Goal: Transaction & Acquisition: Purchase product/service

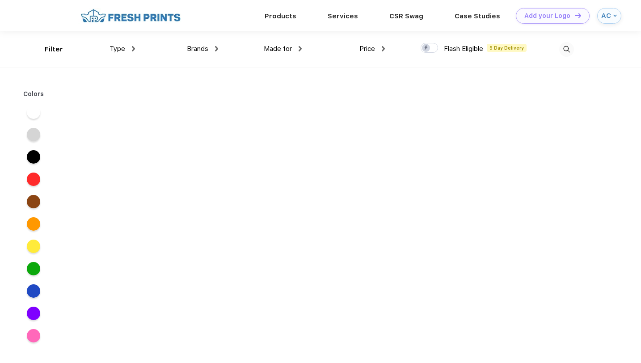
scroll to position [0, 0]
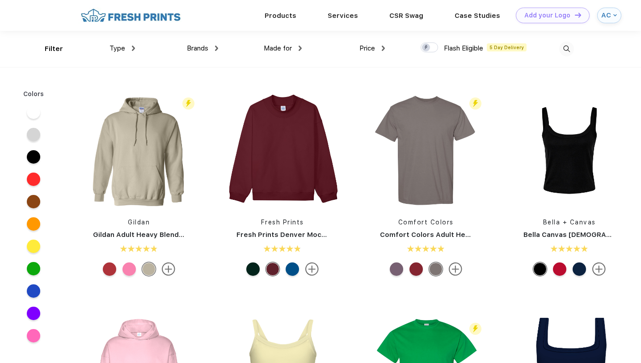
click at [134, 48] on img at bounding box center [133, 48] width 3 height 5
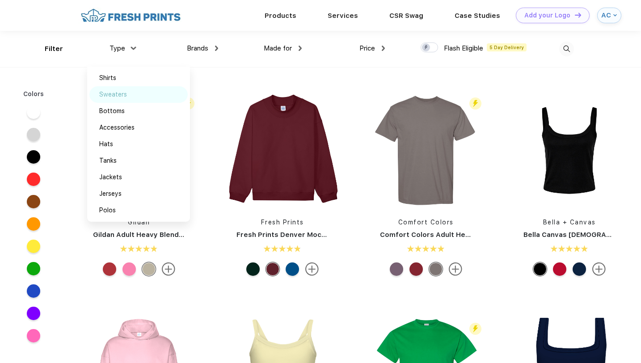
click at [119, 94] on div "Sweaters" at bounding box center [113, 94] width 28 height 9
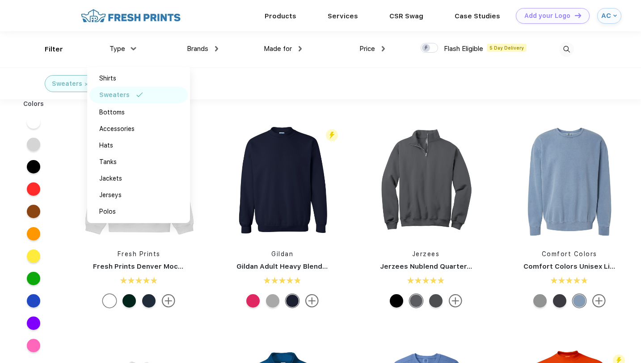
click at [270, 109] on div "Fresh Prints Fresh Prints Denver Mock Neck Heavyweight Sweatshirt Flash Eligibl…" at bounding box center [354, 329] width 574 height 450
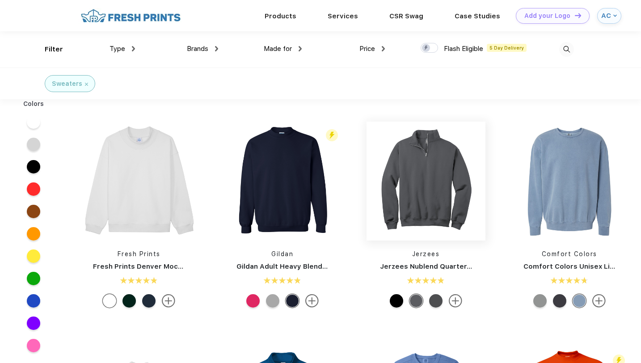
click at [420, 212] on img at bounding box center [425, 181] width 119 height 119
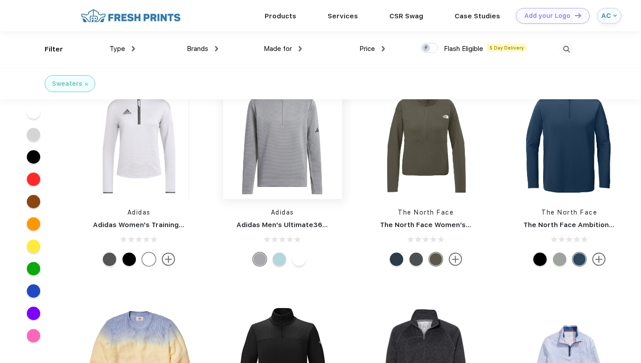
scroll to position [2514, 0]
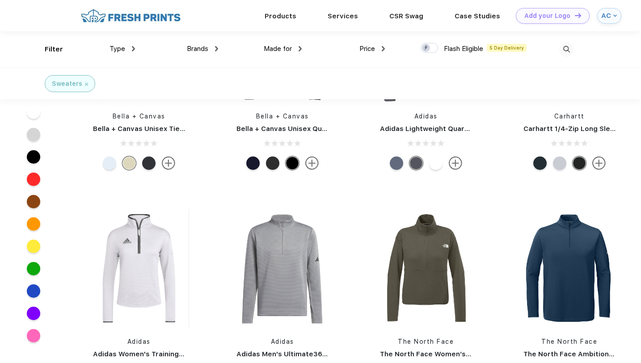
click at [562, 50] on img at bounding box center [566, 49] width 15 height 15
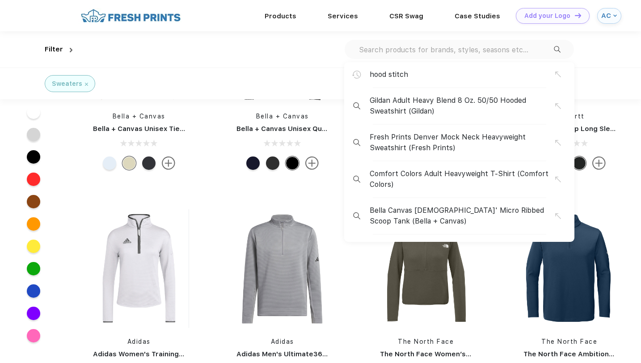
click at [470, 84] on div "hood stitch" at bounding box center [459, 78] width 230 height 19
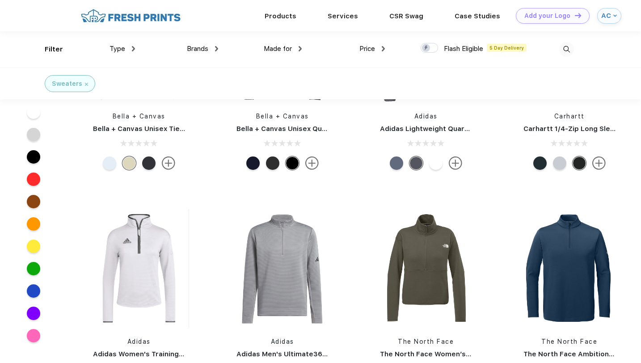
click at [570, 50] on img at bounding box center [566, 49] width 15 height 15
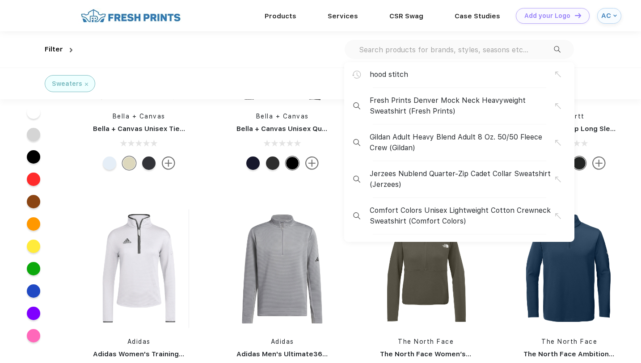
click at [403, 78] on span "hood stitch" at bounding box center [388, 74] width 38 height 11
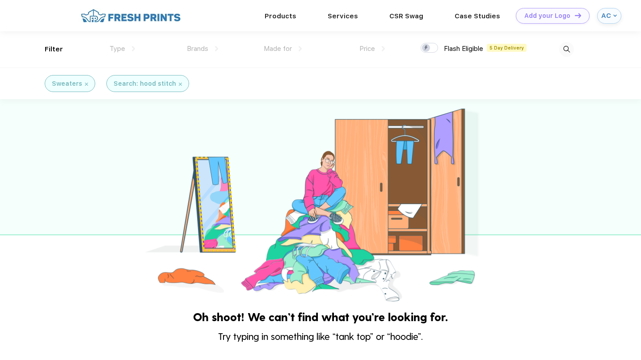
click at [570, 122] on div at bounding box center [320, 201] width 641 height 205
click at [562, 51] on img at bounding box center [566, 49] width 15 height 15
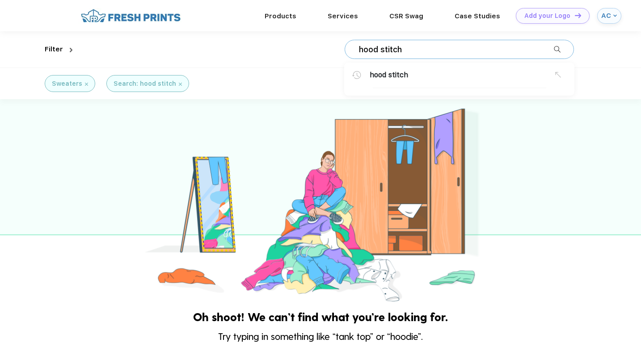
click at [520, 55] on div "hood stitch hood stitch" at bounding box center [458, 49] width 229 height 19
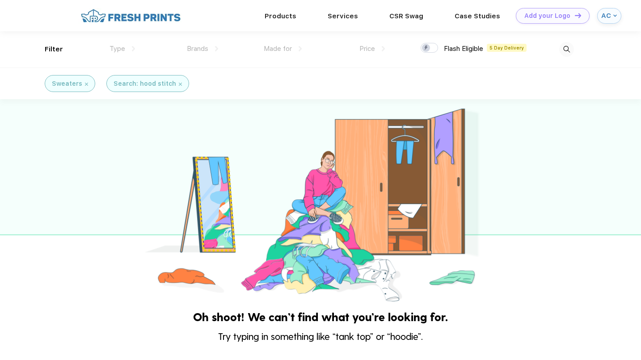
click at [562, 45] on img at bounding box center [566, 49] width 15 height 15
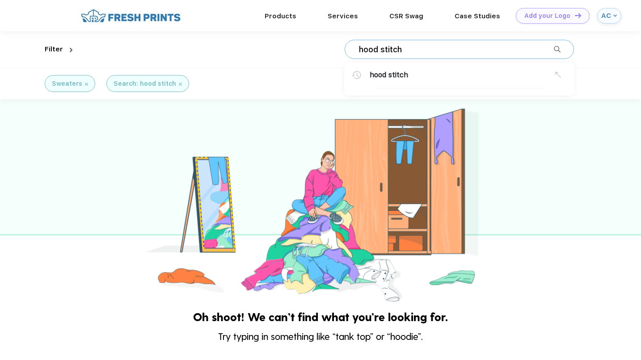
click at [492, 49] on input "hood stitch" at bounding box center [456, 50] width 196 height 10
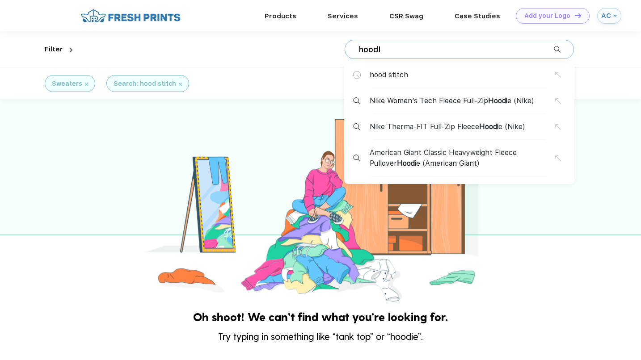
type input "hoodIE"
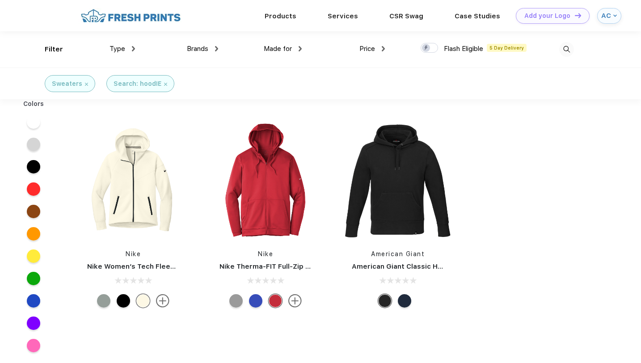
click at [133, 46] on img at bounding box center [133, 48] width 3 height 5
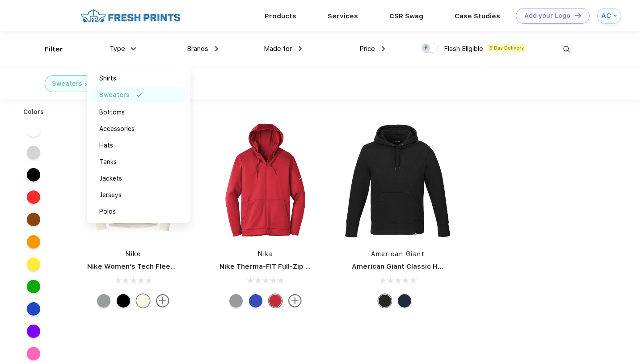
click at [247, 71] on div "Sweaters Search: hoodIE" at bounding box center [320, 83] width 641 height 32
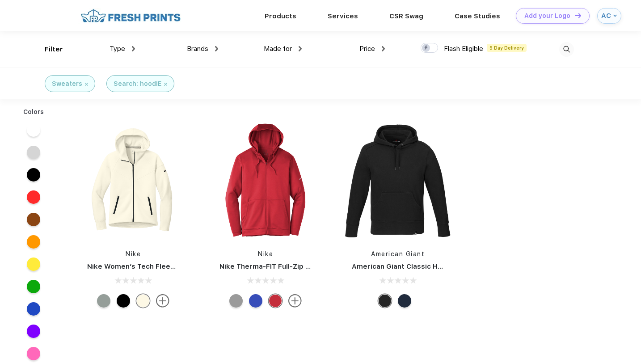
click at [163, 87] on div "Search: hoodIE" at bounding box center [140, 83] width 54 height 9
click at [164, 84] on img at bounding box center [165, 84] width 3 height 3
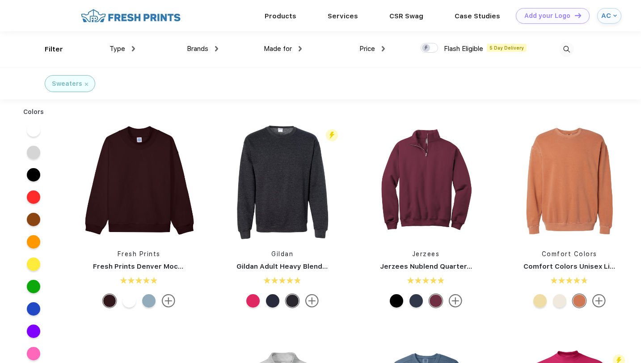
click at [85, 83] on img at bounding box center [86, 84] width 3 height 3
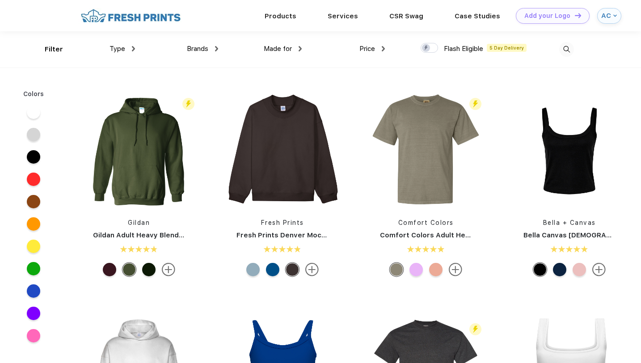
click at [131, 43] on div "Type Shirts Sweaters Bottoms Accessories Hats Tanks Jackets Jerseys Polos" at bounding box center [92, 49] width 83 height 36
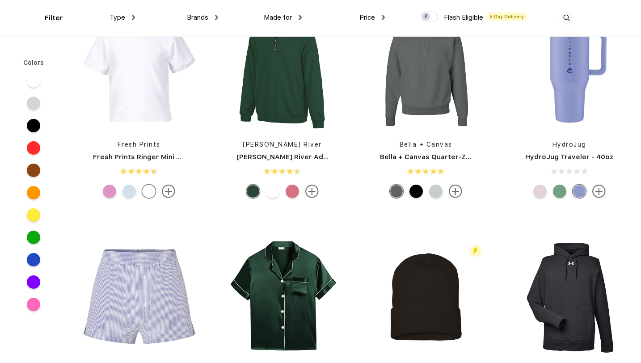
scroll to position [5728, 0]
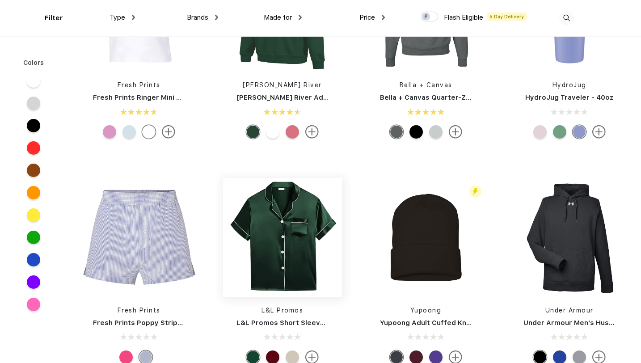
click at [270, 236] on img at bounding box center [282, 237] width 119 height 119
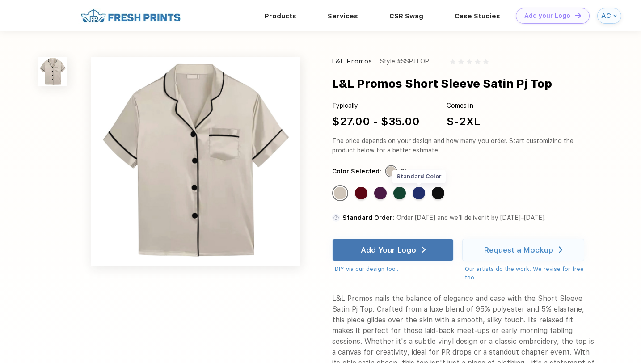
click at [417, 191] on div "Standard Color" at bounding box center [418, 193] width 13 height 13
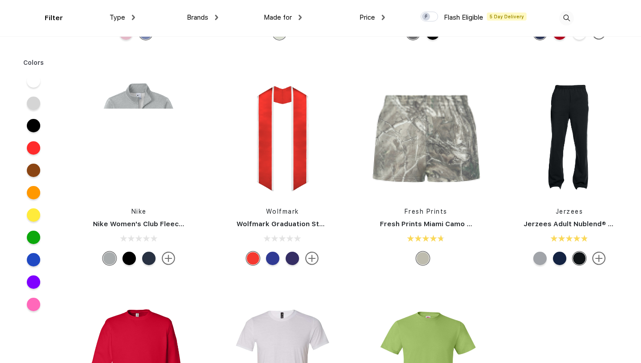
scroll to position [9433, 0]
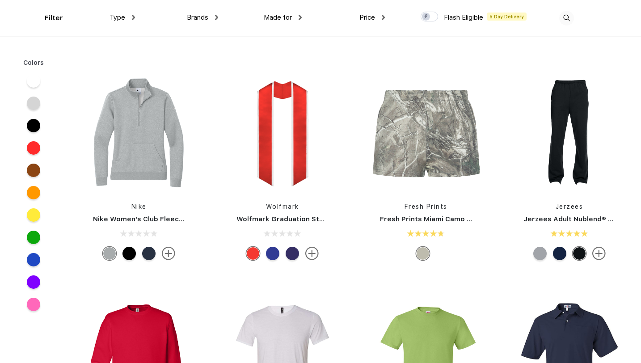
click at [126, 16] on div "Type" at bounding box center [121, 18] width 25 height 10
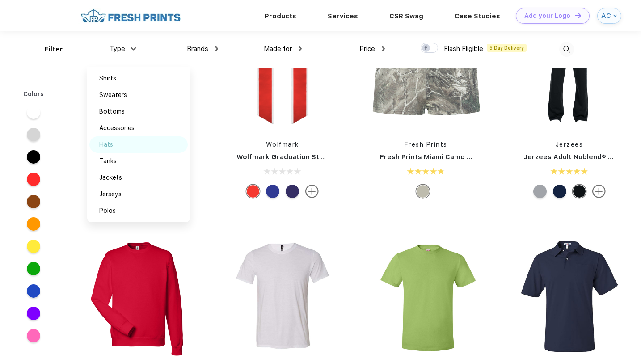
scroll to position [9462, 0]
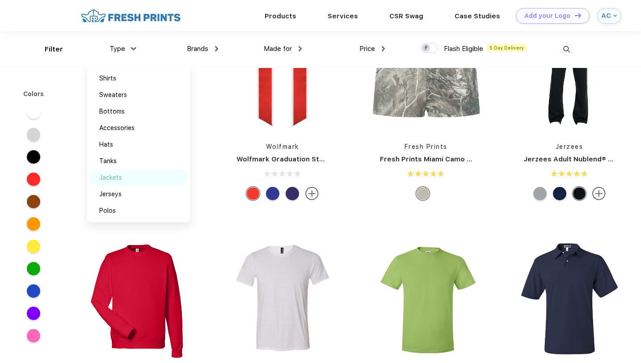
click at [137, 178] on div "Jackets" at bounding box center [138, 177] width 98 height 17
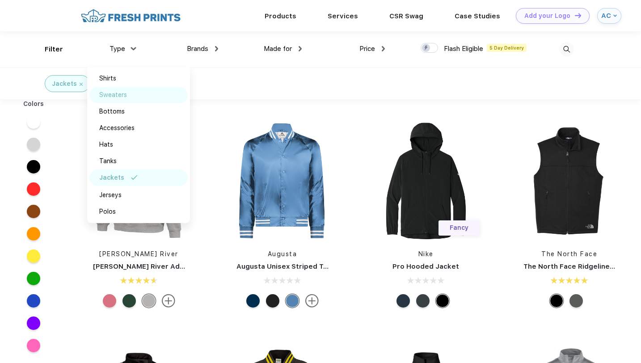
click at [124, 91] on div "Sweaters" at bounding box center [113, 94] width 28 height 9
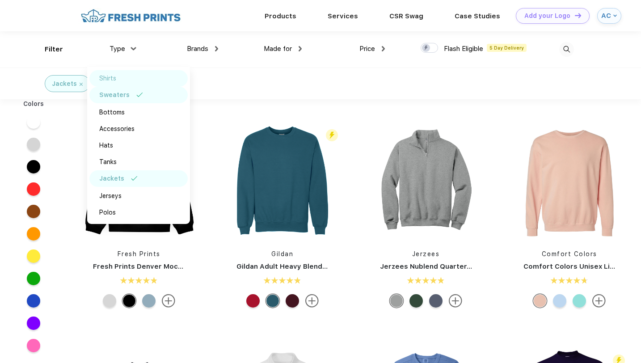
click at [120, 76] on div "Shirts" at bounding box center [138, 78] width 98 height 17
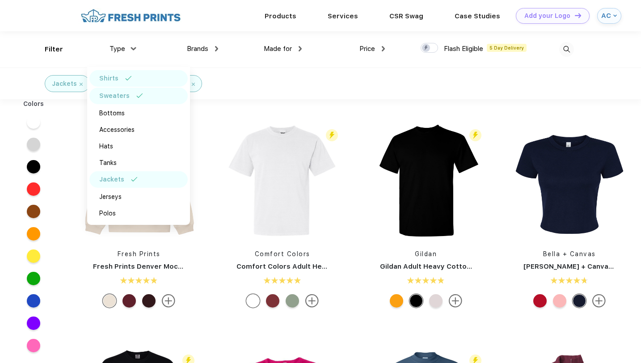
click at [253, 103] on div "Fresh Prints Fresh Prints Denver Mock Neck Heavyweight Sweatshirt Flash Eligibl…" at bounding box center [354, 349] width 574 height 500
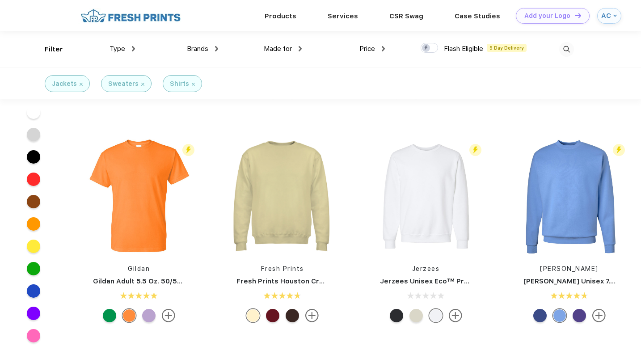
scroll to position [1041, 0]
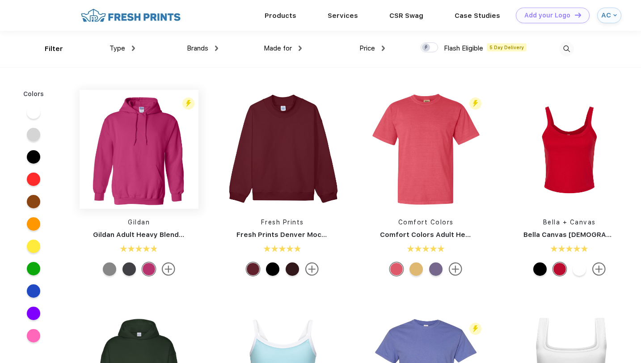
click at [130, 142] on img at bounding box center [139, 149] width 119 height 119
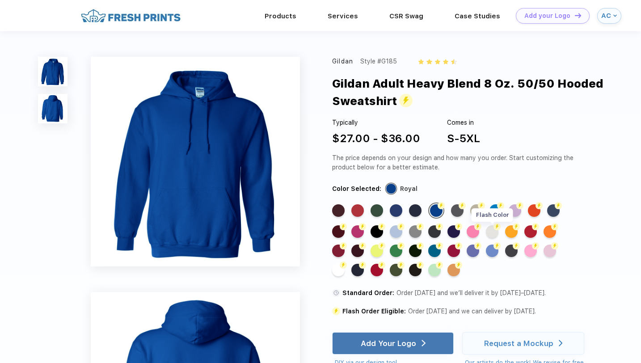
click at [492, 232] on div "Flash Color" at bounding box center [492, 231] width 13 height 13
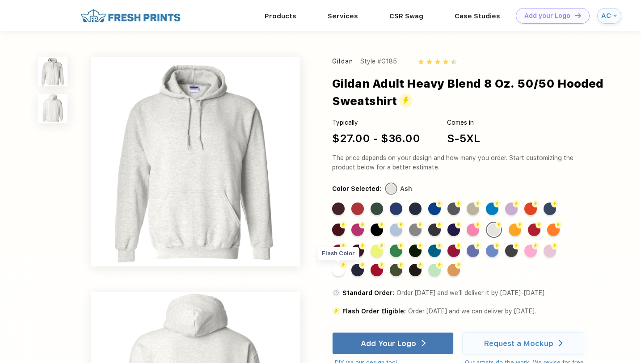
click at [339, 268] on div "Flash Color" at bounding box center [338, 270] width 13 height 13
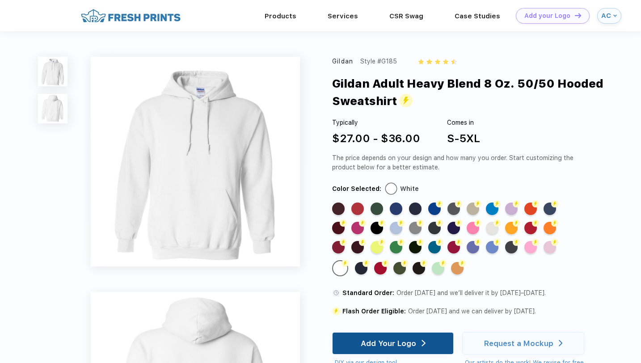
click at [400, 341] on div "Add Your Logo" at bounding box center [388, 343] width 55 height 9
